Goal: Communication & Community: Answer question/provide support

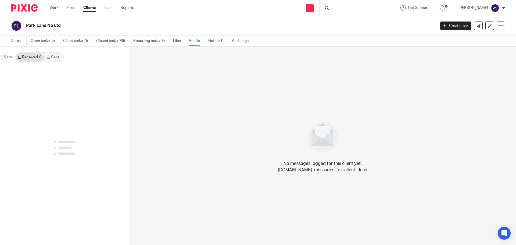
click at [349, 8] on div at bounding box center [357, 8] width 75 height 16
click at [334, 6] on div at bounding box center [357, 8] width 75 height 16
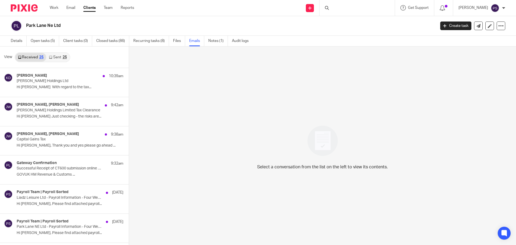
click at [347, 7] on div at bounding box center [357, 8] width 75 height 16
click at [342, 7] on div at bounding box center [357, 8] width 75 height 16
click at [327, 8] on icon at bounding box center [327, 8] width 4 height 4
click at [338, 6] on div at bounding box center [357, 8] width 75 height 16
click at [329, 7] on icon at bounding box center [327, 8] width 4 height 4
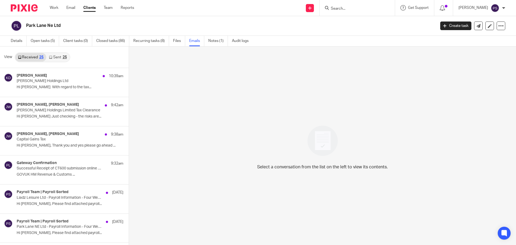
click at [339, 7] on input "Search" at bounding box center [355, 8] width 48 height 5
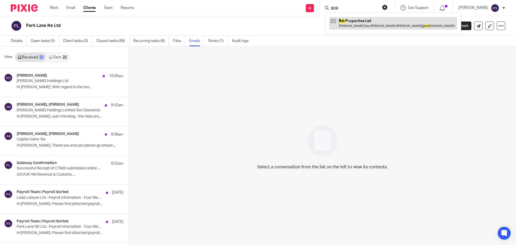
type input "BDR"
click at [364, 25] on link at bounding box center [393, 23] width 128 height 12
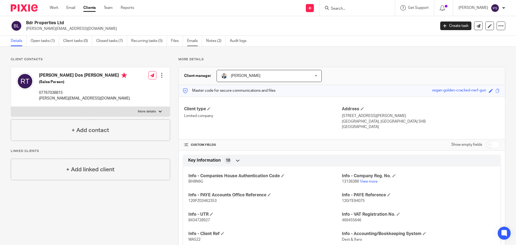
click at [197, 43] on link "Emails" at bounding box center [194, 41] width 15 height 10
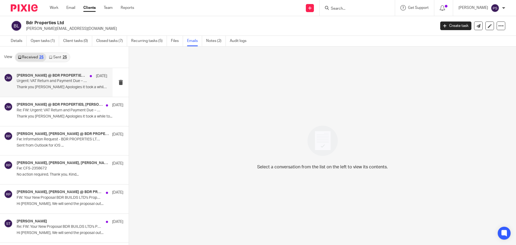
click at [44, 84] on div "Ricardo @ BDR PROPERTIES, Jason Waite 8 Aug Urgent: VAT Return and Payment Due …" at bounding box center [62, 82] width 91 height 18
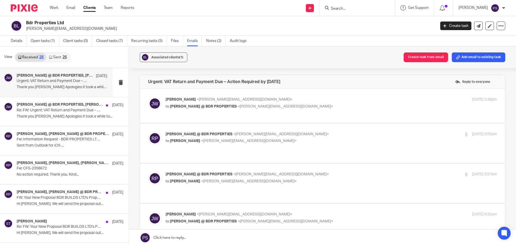
click at [63, 57] on div "25" at bounding box center [65, 57] width 4 height 4
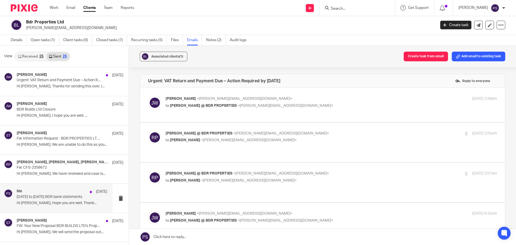
scroll to position [27, 0]
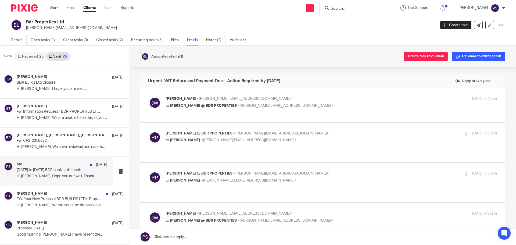
click at [51, 173] on div "Me 2 Jul 1st January to 30th June 2025 BDR bank statements Hi Ricardo, Hope you…" at bounding box center [62, 171] width 91 height 18
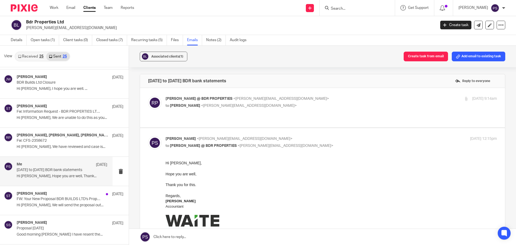
scroll to position [0, 0]
click at [201, 105] on span "<pauline@waiteaccountants.co.uk>" at bounding box center [249, 106] width 96 height 4
checkbox input "true"
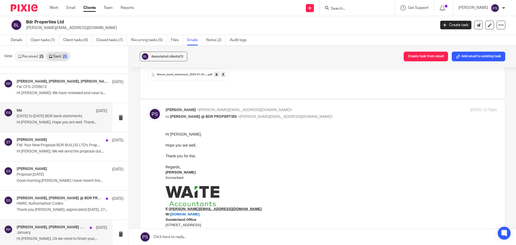
scroll to position [108, 0]
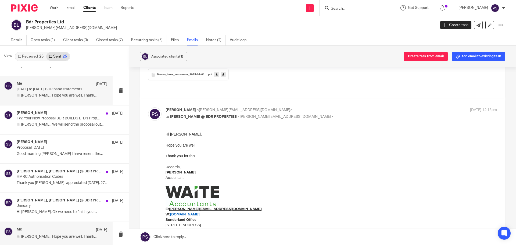
click at [41, 228] on div "Me 27 Jun" at bounding box center [62, 229] width 91 height 5
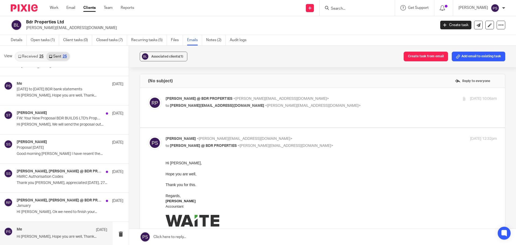
scroll to position [0, 0]
click at [201, 98] on span "Ricardo @ BDR PROPERTIES" at bounding box center [199, 99] width 67 height 4
checkbox input "true"
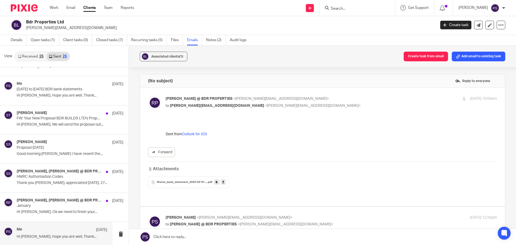
scroll to position [188, 0]
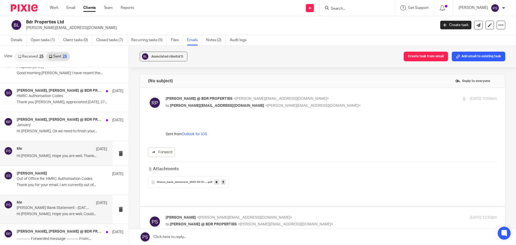
click at [45, 214] on p "Hi Ricardo, Hope you are well, Could..." at bounding box center [62, 214] width 91 height 5
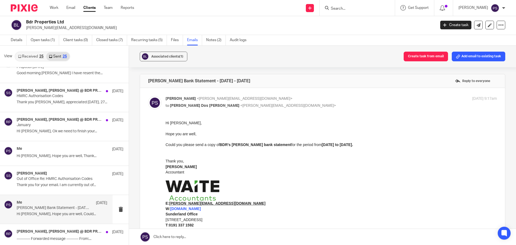
scroll to position [0, 0]
click at [322, 130] on p at bounding box center [332, 128] width 332 height 5
click at [278, 121] on p "Hi Ricardo," at bounding box center [332, 122] width 332 height 5
drag, startPoint x: 241, startPoint y: 81, endPoint x: 145, endPoint y: 81, distance: 95.5
click at [145, 81] on div "Monzo Bank Statement - April - May 2025 Reply to everyone" at bounding box center [322, 80] width 365 height 13
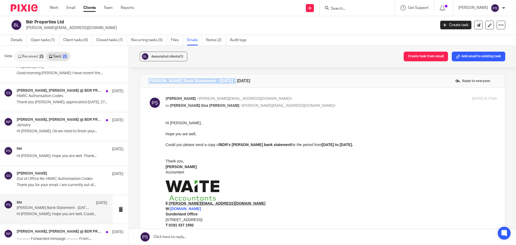
copy h4 "Monzo Bank Statement - April - May 2025"
click at [236, 160] on p "Thank you," at bounding box center [332, 160] width 332 height 5
drag, startPoint x: 340, startPoint y: 147, endPoint x: 164, endPoint y: 122, distance: 178.1
click html "Hi Ricardo, Hope you are well, Could you please send a copy of BDR's Monzo bank…"
copy div "Hi Ricardo, Hope you are well, Could you please send a copy of BDR's Monzo bank…"
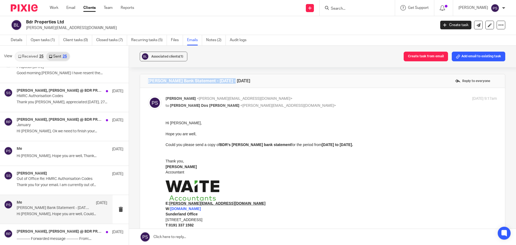
click at [342, 6] on input "Search" at bounding box center [355, 8] width 48 height 5
type input "Park"
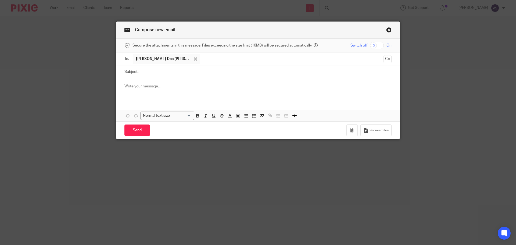
click at [158, 70] on input "Subject:" at bounding box center [266, 72] width 251 height 12
click at [181, 74] on input "Subject:" at bounding box center [266, 72] width 251 height 12
paste input "[PERSON_NAME] Bank Statement - [DATE] - [DATE]"
drag, startPoint x: 200, startPoint y: 72, endPoint x: 182, endPoint y: 72, distance: 18.0
click at [182, 72] on input "[PERSON_NAME] Bank Statement - [DATE] - [DATE]" at bounding box center [266, 72] width 251 height 12
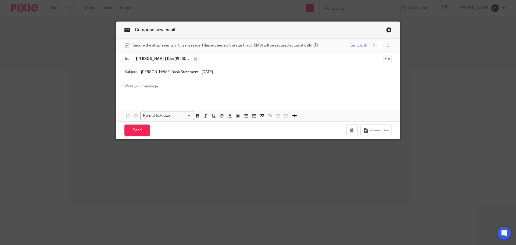
type input "[PERSON_NAME] Bank Statement - [DATE]"
click at [182, 81] on div at bounding box center [257, 88] width 283 height 21
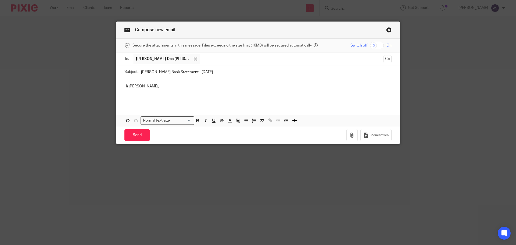
click at [138, 100] on p at bounding box center [258, 96] width 267 height 5
drag, startPoint x: 145, startPoint y: 90, endPoint x: 106, endPoint y: 82, distance: 39.7
click at [106, 82] on div "Compose new email Secure the attachments in this message. Files exceeding the s…" at bounding box center [258, 122] width 516 height 245
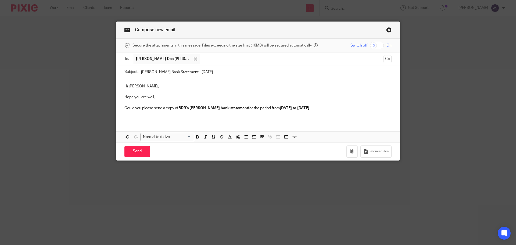
click at [157, 119] on div "Hi [PERSON_NAME], Hope you are well, Could you please send a copy of BDR's [PER…" at bounding box center [257, 99] width 283 height 42
drag, startPoint x: 255, startPoint y: 108, endPoint x: 295, endPoint y: 109, distance: 39.8
click at [295, 109] on p "Could you please send a copy of BDR's [PERSON_NAME] bank statement for the peri…" at bounding box center [258, 107] width 267 height 5
drag, startPoint x: 270, startPoint y: 109, endPoint x: 260, endPoint y: 109, distance: 10.5
click at [260, 109] on p "Could you please send a copy of BDR's [PERSON_NAME] bank statement for the mont…" at bounding box center [258, 107] width 267 height 5
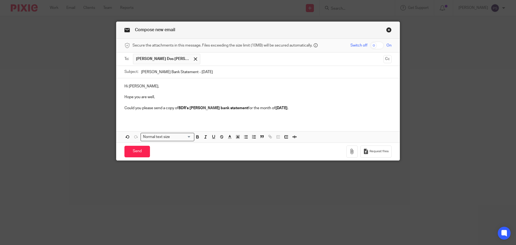
click at [297, 108] on p "Could you please send a copy of BDR's [PERSON_NAME] bank statement for the mont…" at bounding box center [258, 107] width 267 height 5
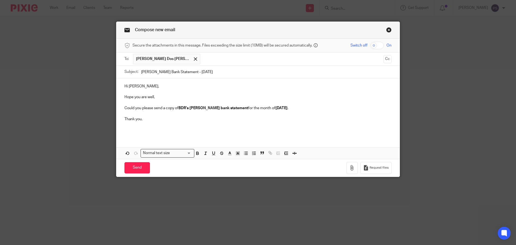
click at [171, 130] on p at bounding box center [258, 129] width 267 height 5
click at [155, 127] on p at bounding box center [258, 129] width 267 height 5
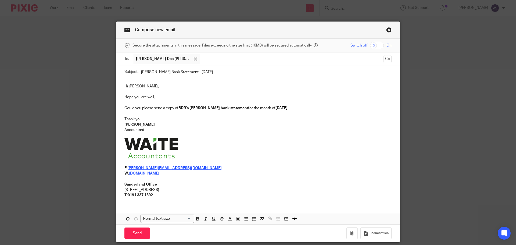
click at [176, 140] on span at bounding box center [152, 149] width 55 height 22
click at [206, 141] on p at bounding box center [258, 149] width 267 height 22
click at [282, 165] on p at bounding box center [258, 162] width 267 height 5
click at [282, 164] on p at bounding box center [258, 162] width 267 height 5
click at [139, 235] on input "Send" at bounding box center [138, 234] width 26 height 12
